Goal: Task Accomplishment & Management: Complete application form

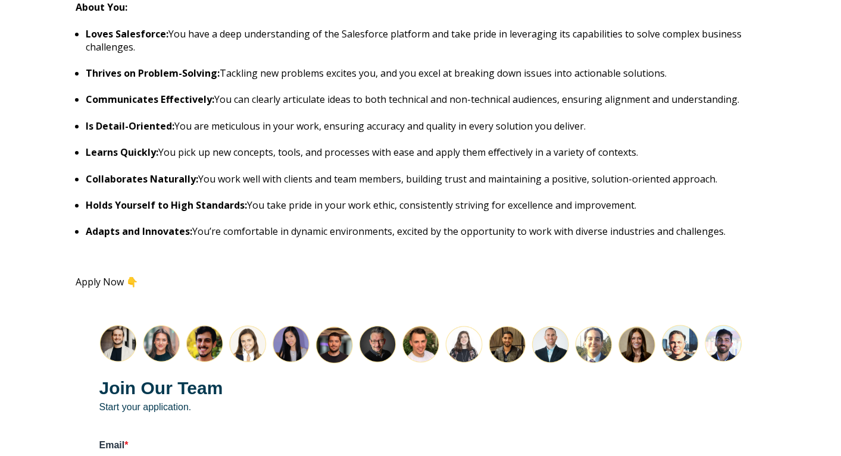
scroll to position [1562, 0]
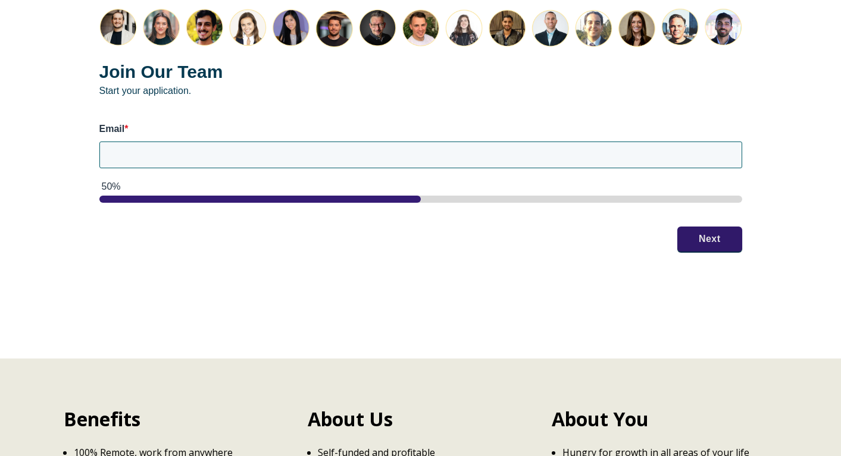
click at [261, 134] on label "Email *" at bounding box center [420, 129] width 643 height 13
click at [261, 142] on input "Email *" at bounding box center [420, 155] width 643 height 26
click at [256, 152] on input "Email *" at bounding box center [420, 155] width 643 height 26
type input "[PERSON_NAME][EMAIL_ADDRESS][PERSON_NAME][DOMAIN_NAME]"
click at [708, 233] on div "Join Our Team Start your application. Email * ananya.chadha.9@gmail.com 50% Next" at bounding box center [421, 130] width 690 height 291
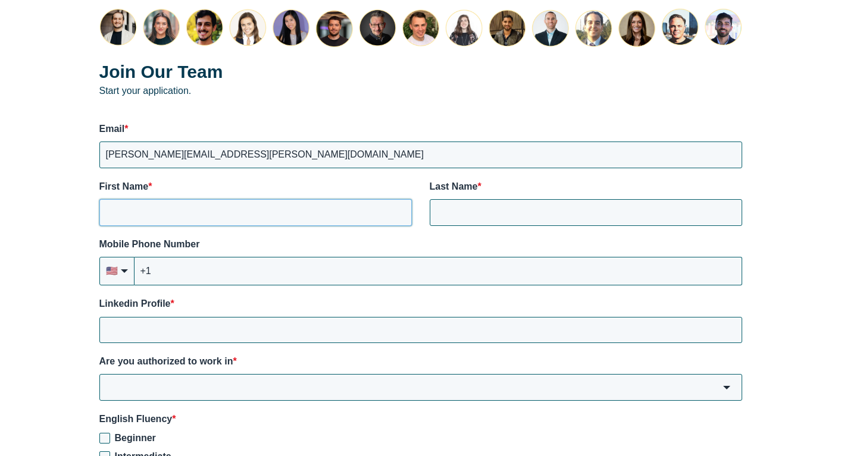
click at [190, 220] on input "First Name *" at bounding box center [255, 212] width 312 height 26
type input "Ananya"
type input "Chadha"
click at [202, 271] on input "+1" at bounding box center [438, 271] width 608 height 29
type input "+1 (202) 702-6211"
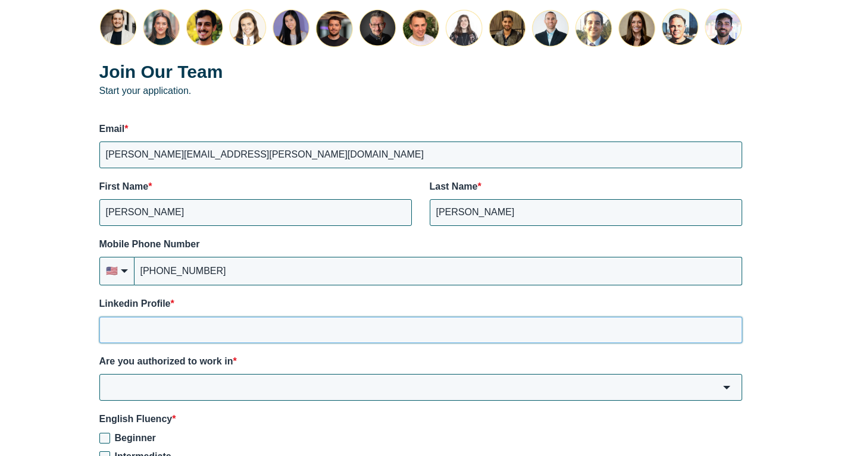
click at [202, 323] on input "Linkedin Profile *" at bounding box center [420, 330] width 643 height 26
paste input "https://www.linkedin.com/in/ananya-chadha/"
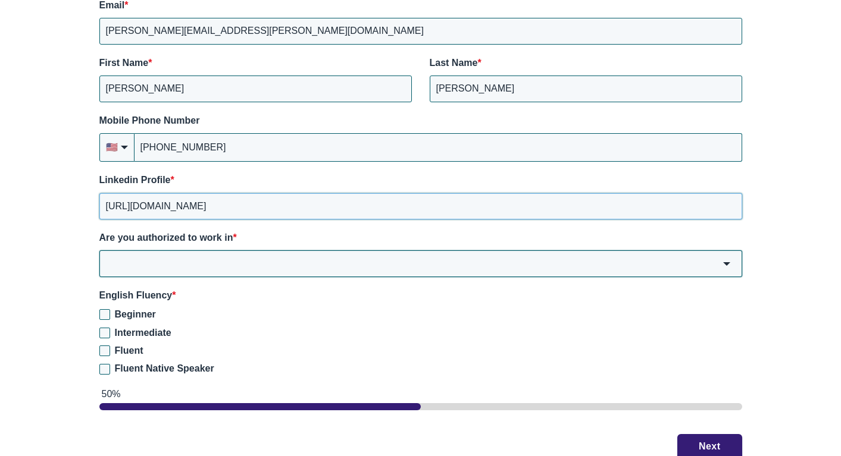
scroll to position [1689, 0]
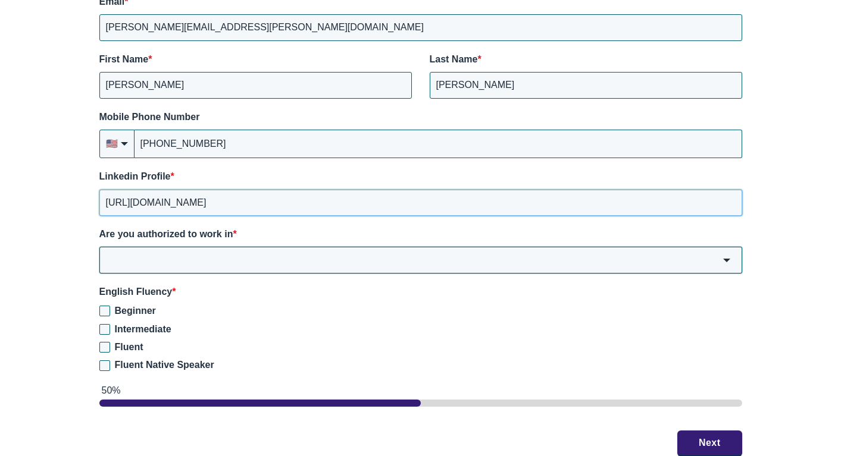
type input "https://www.linkedin.com/in/ananya-chadha/"
click at [219, 262] on input "Are you authorized to work in *" at bounding box center [420, 260] width 643 height 26
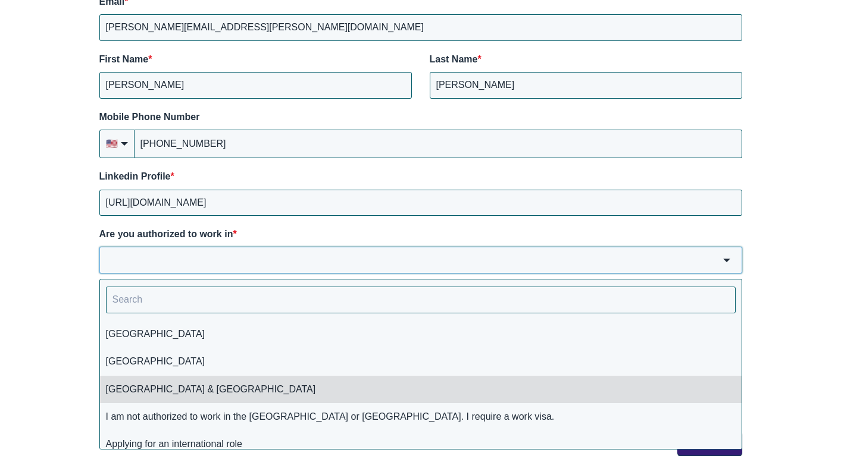
scroll to position [9, 0]
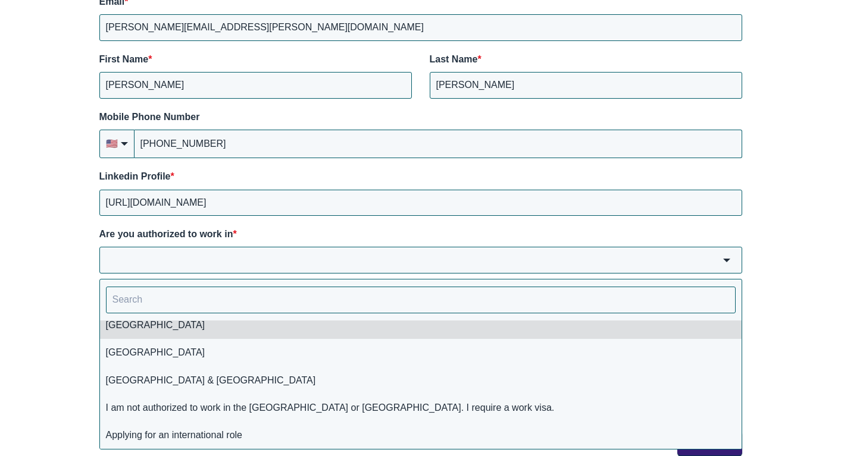
click at [170, 322] on li "USA" at bounding box center [420, 325] width 641 height 27
type input "USA"
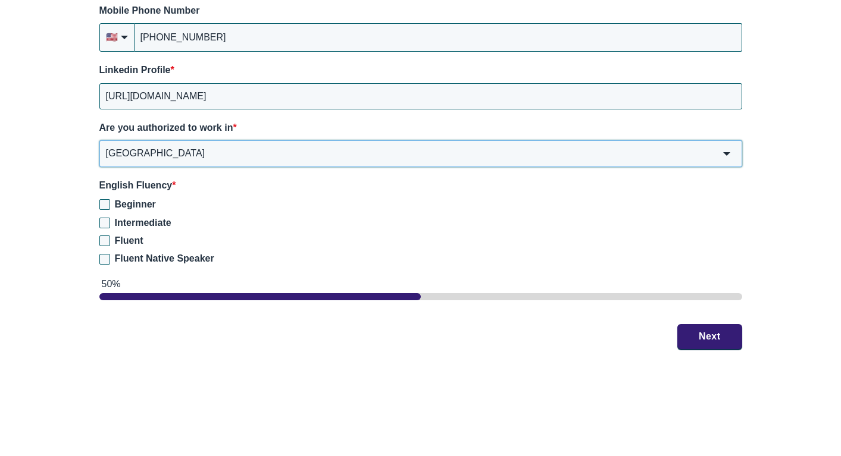
scroll to position [1850, 0]
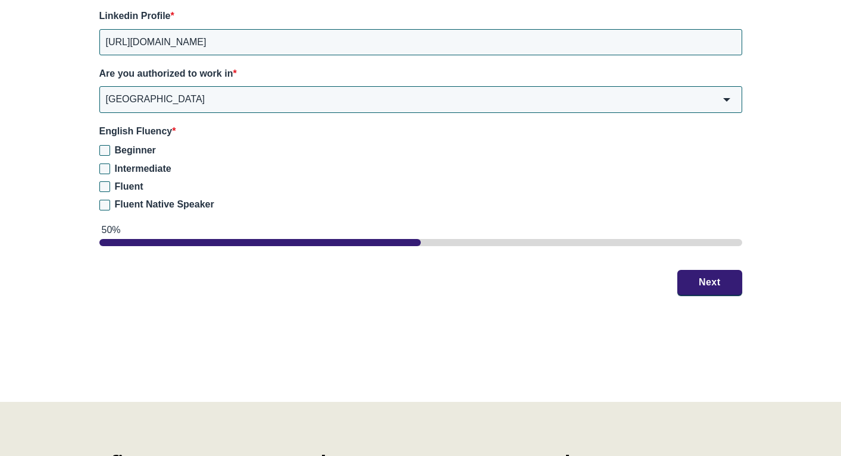
click at [142, 208] on span "Fluent Native Speaker" at bounding box center [164, 204] width 99 height 10
click at [110, 208] on input "Fluent Native Speaker" at bounding box center [104, 205] width 11 height 11
checkbox input "true"
click at [706, 289] on button "Next" at bounding box center [709, 282] width 65 height 25
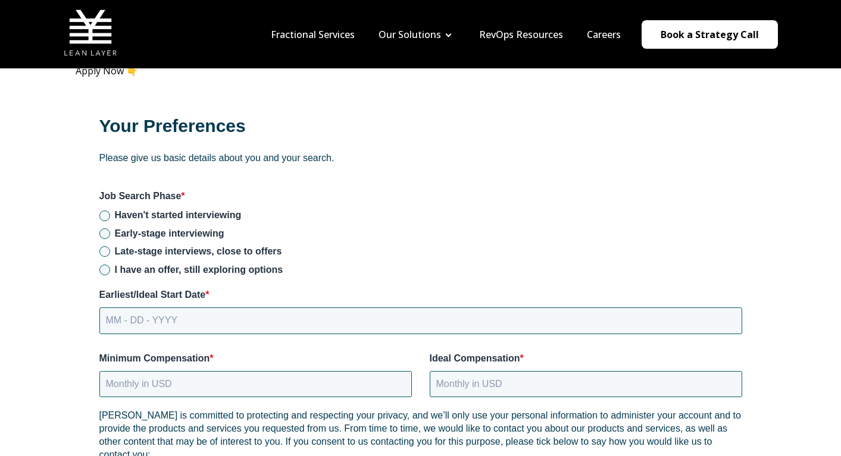
scroll to position [1457, 0]
click at [134, 236] on span "Early-stage interviewing" at bounding box center [169, 233] width 109 height 10
click at [110, 236] on input "Early-stage interviewing" at bounding box center [104, 233] width 11 height 11
radio input "true"
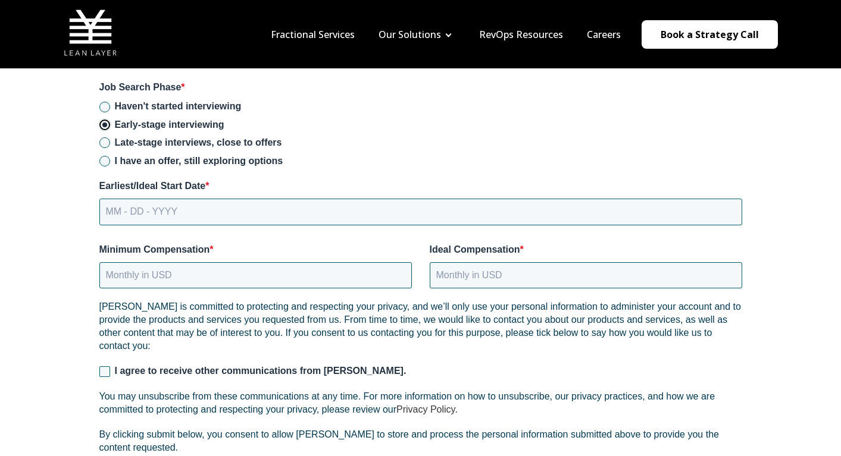
scroll to position [1564, 0]
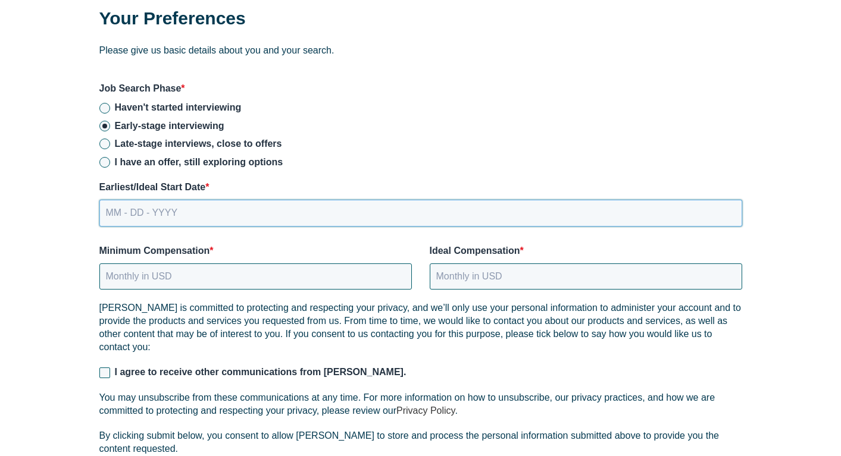
click at [173, 214] on input "MM - DD - YYYY" at bounding box center [420, 213] width 643 height 26
click at [121, 219] on input "MM - DD - YYYY" at bounding box center [420, 213] width 643 height 26
click at [132, 211] on input "MM - DD - YYYY" at bounding box center [420, 213] width 643 height 26
click at [115, 214] on input "MM - DD - YYYY" at bounding box center [420, 213] width 643 height 26
type input "09 - 15 - 2025"
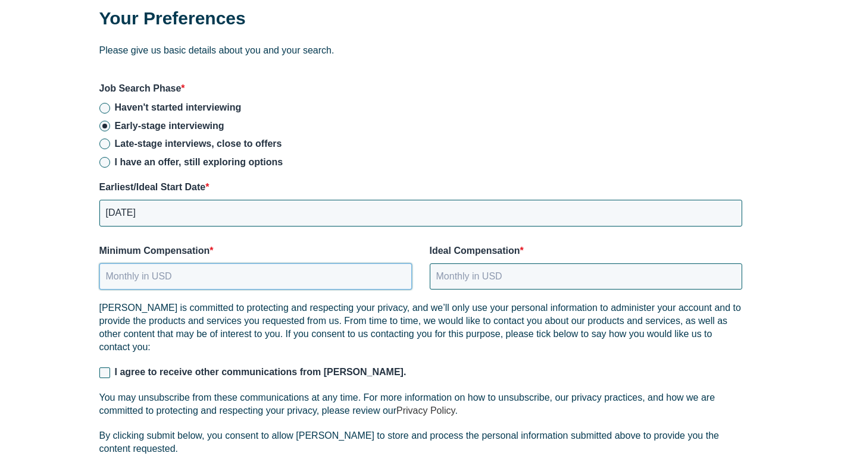
click at [172, 273] on input "Minimum Compensation *" at bounding box center [255, 277] width 312 height 26
type input "50000"
click at [466, 271] on input "Ideal Compensation *" at bounding box center [586, 277] width 312 height 26
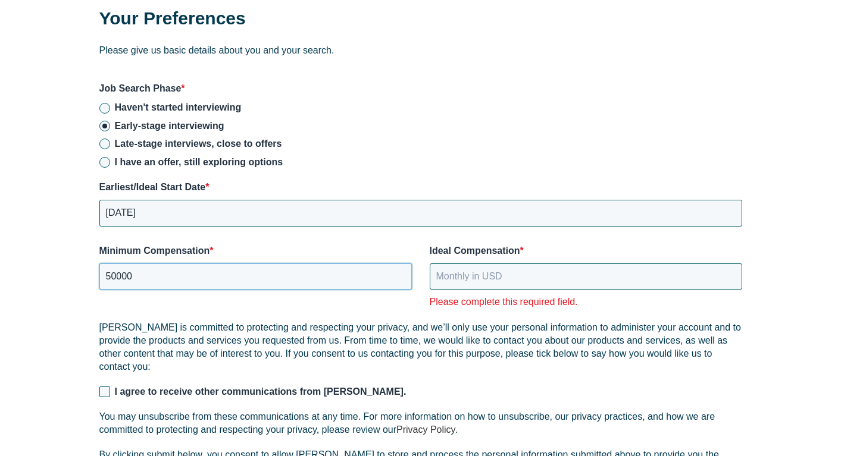
drag, startPoint x: 220, startPoint y: 277, endPoint x: 121, endPoint y: 283, distance: 99.0
click at [121, 286] on input "50000" at bounding box center [255, 277] width 312 height 26
click at [121, 281] on input "50000" at bounding box center [255, 277] width 312 height 26
type input "40000"
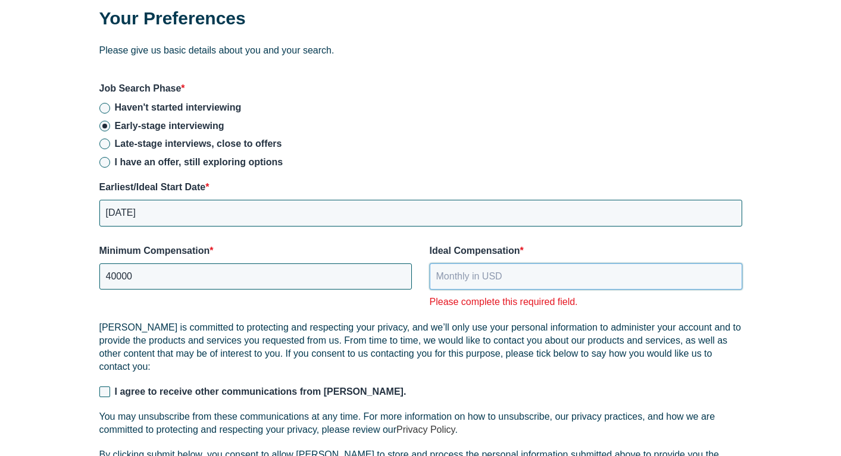
click at [459, 278] on input "Ideal Compensation *" at bounding box center [586, 277] width 312 height 26
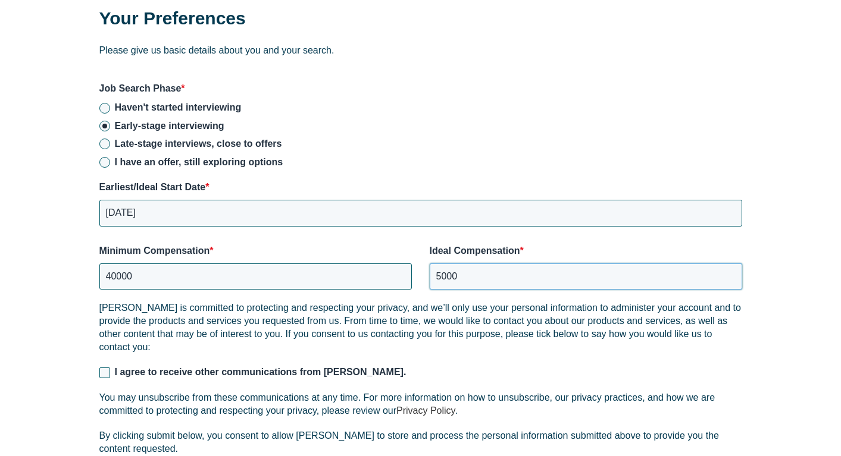
type input "5000"
click at [97, 375] on div "Your Preferences Please give us basic details about you and your search. Job Se…" at bounding box center [421, 278] width 690 height 593
click at [104, 374] on input "I agree to receive other communications from Lean Layer." at bounding box center [104, 373] width 11 height 11
checkbox input "true"
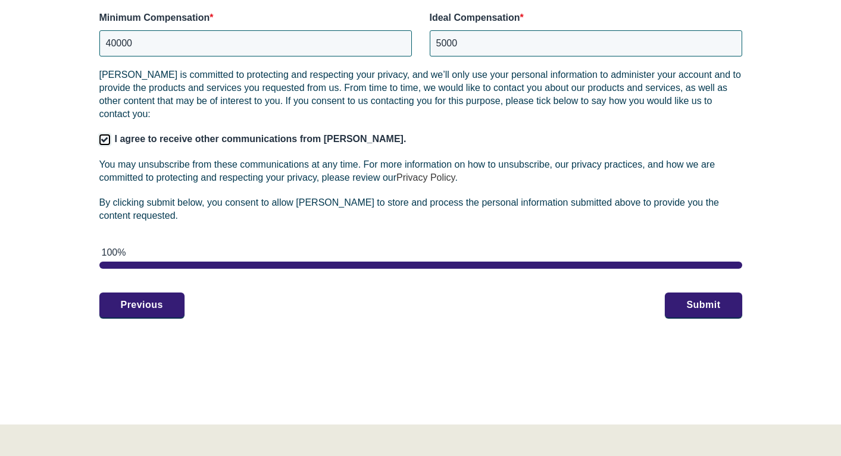
scroll to position [1820, 0]
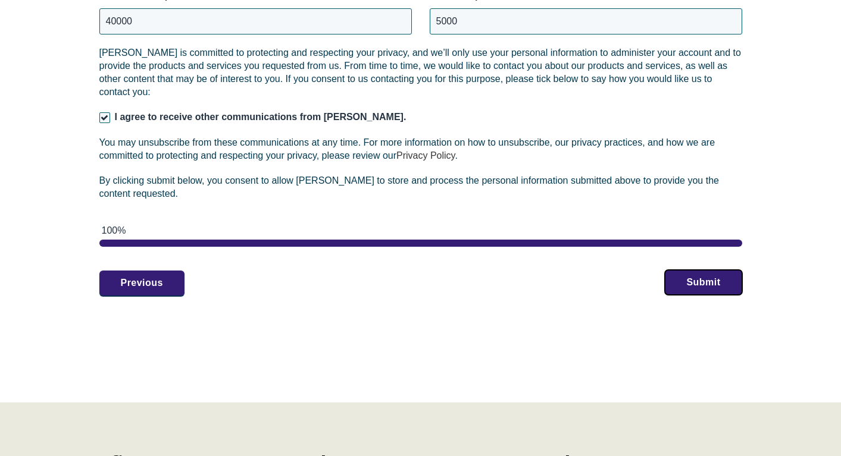
click at [673, 276] on button "Submit" at bounding box center [703, 282] width 77 height 25
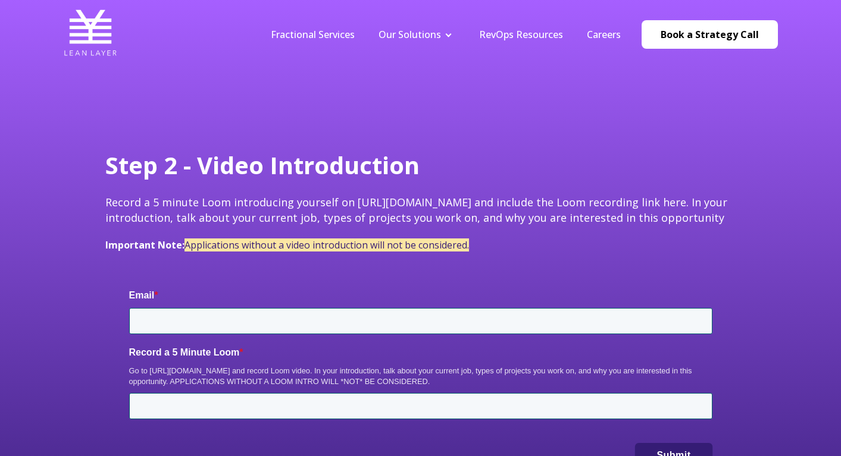
type input "[PERSON_NAME][EMAIL_ADDRESS][PERSON_NAME][DOMAIN_NAME]"
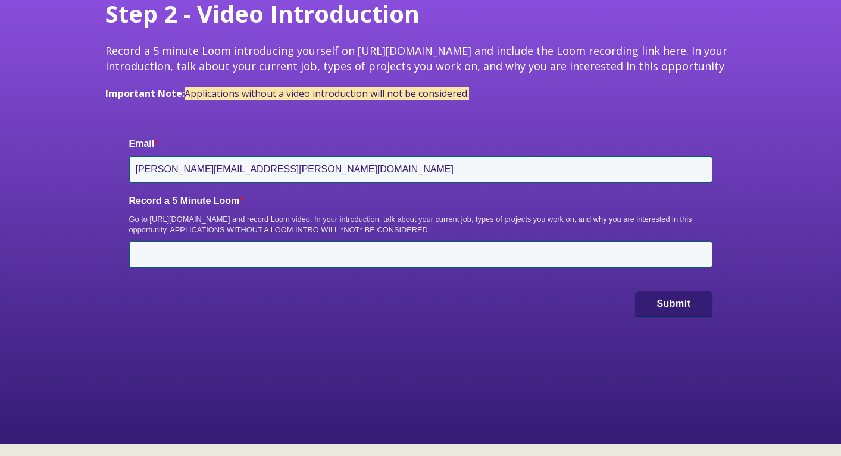
scroll to position [152, 0]
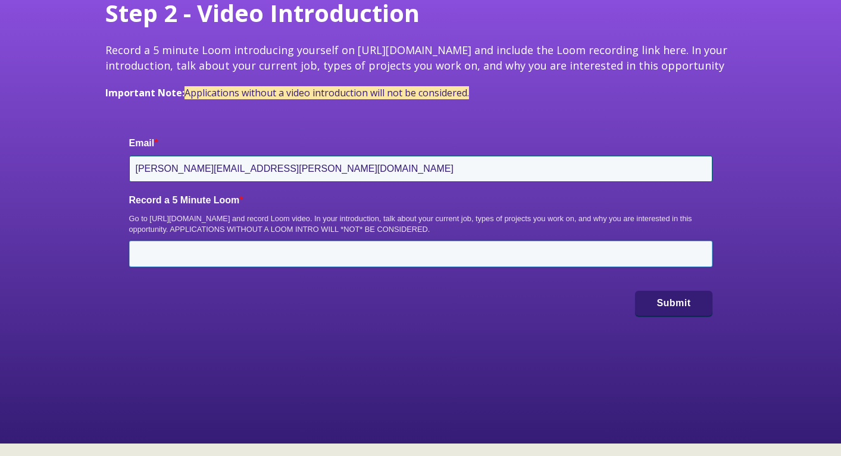
click at [233, 249] on input "Record a 5 Minute Loom *" at bounding box center [420, 254] width 583 height 26
